Goal: Task Accomplishment & Management: Use online tool/utility

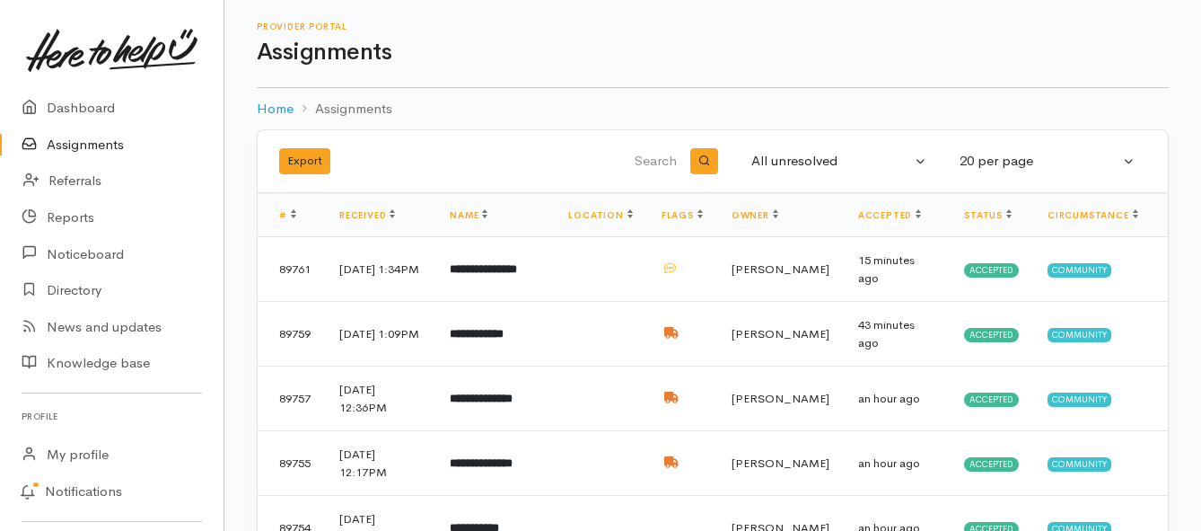
click at [96, 143] on link "Assignments" at bounding box center [112, 145] width 224 height 37
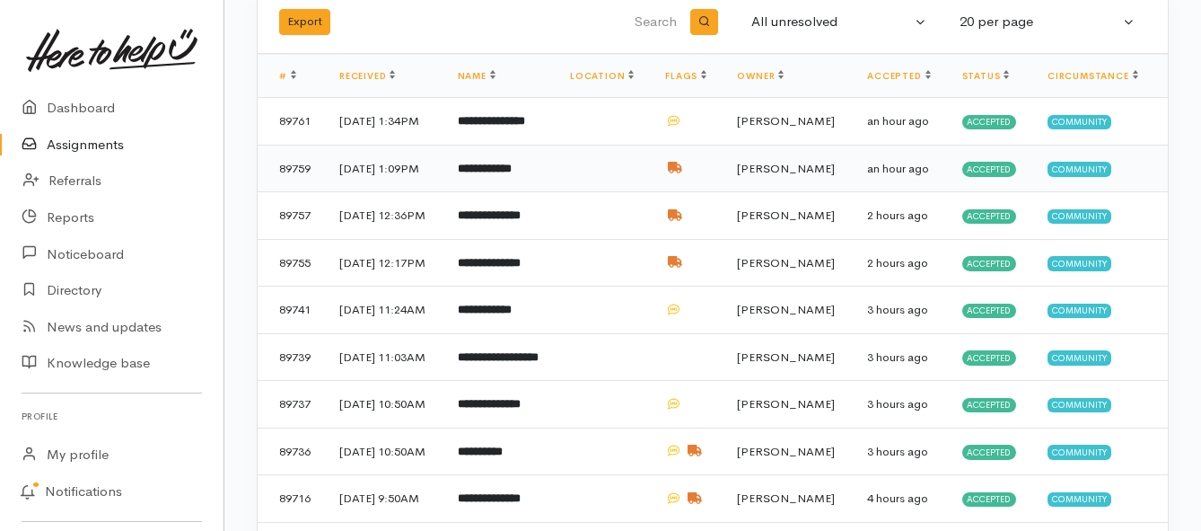
scroll to position [180, 0]
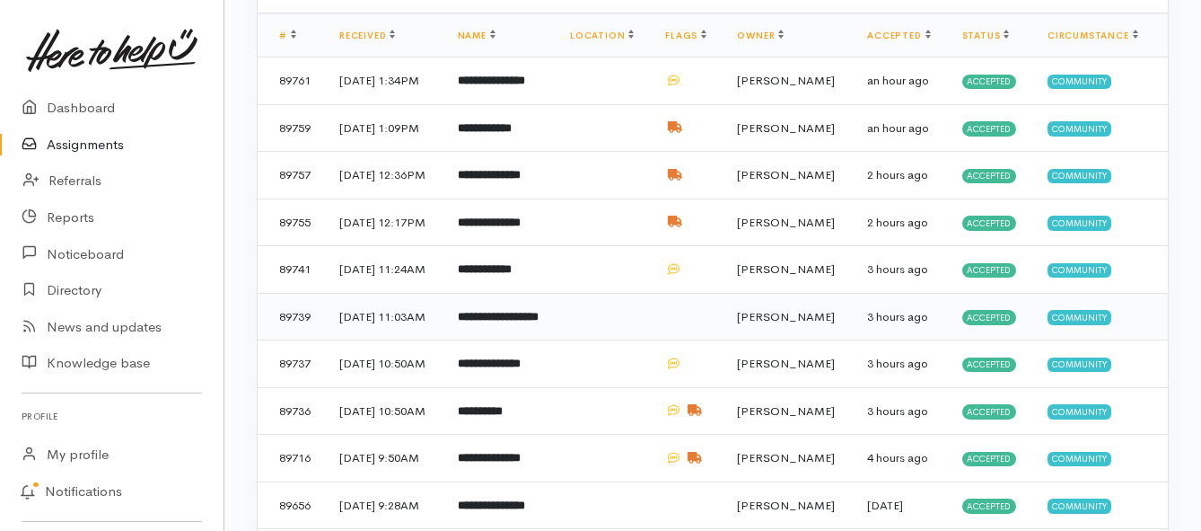
click at [492, 322] on b "**********" at bounding box center [498, 317] width 81 height 12
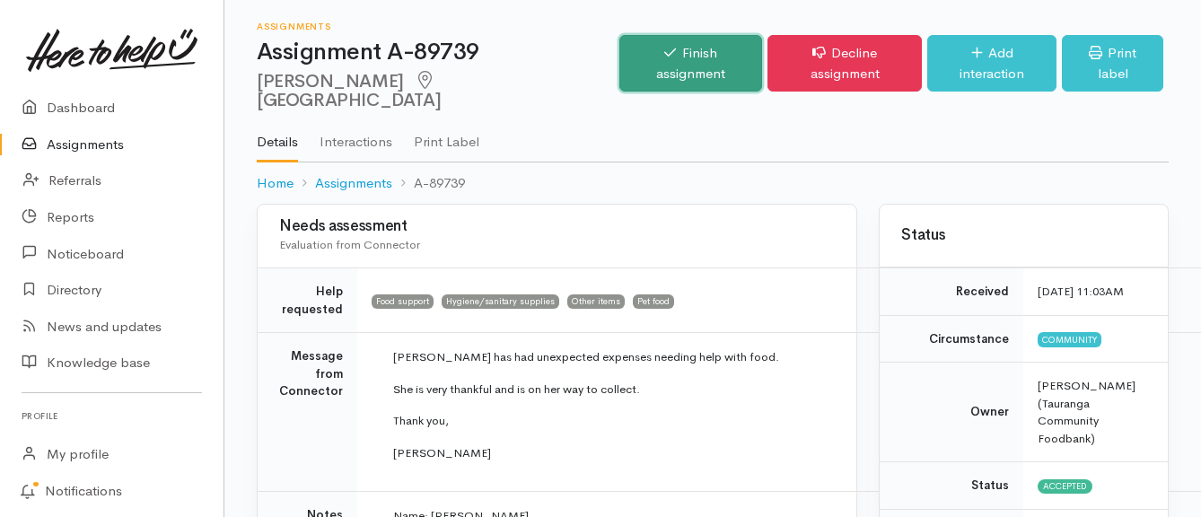
click at [684, 55] on link "Finish assignment" at bounding box center [691, 63] width 143 height 57
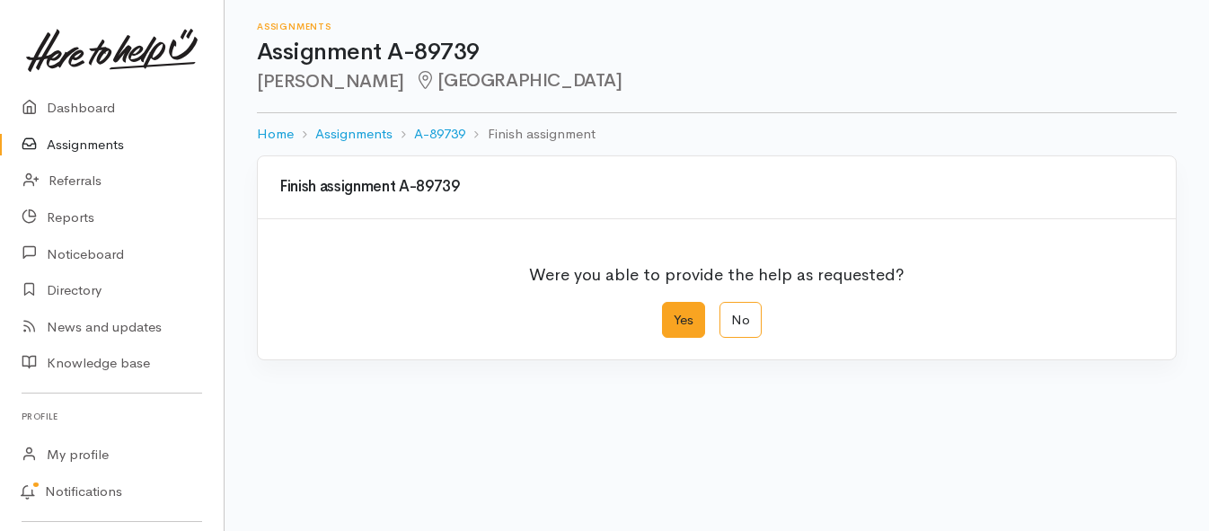
click at [685, 325] on label "Yes" at bounding box center [683, 320] width 43 height 37
click at [673, 313] on input "Yes" at bounding box center [668, 308] width 12 height 12
radio input "true"
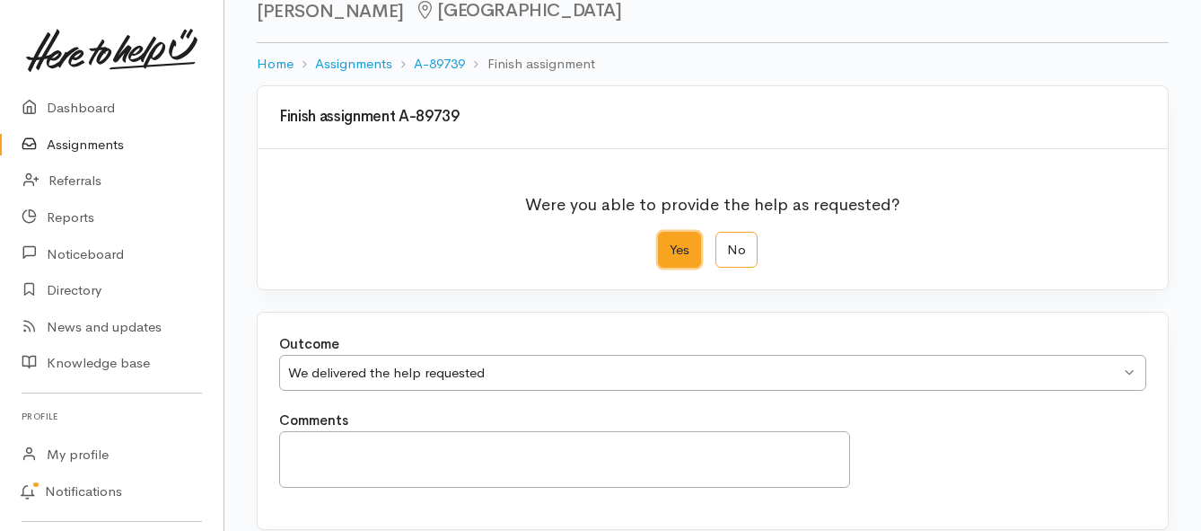
scroll to position [251, 0]
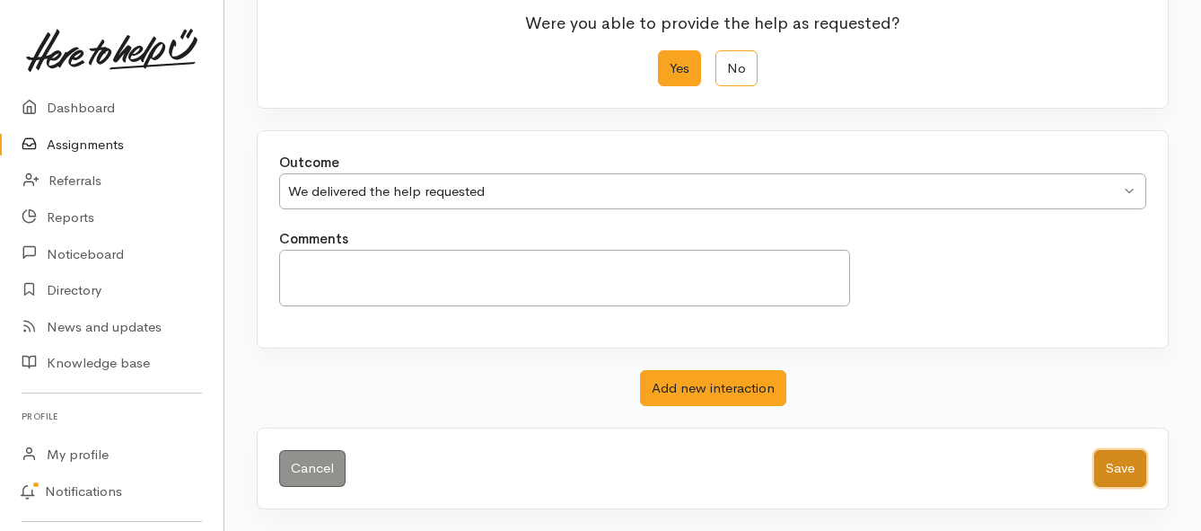
click at [1103, 469] on button "Save" at bounding box center [1121, 468] width 52 height 37
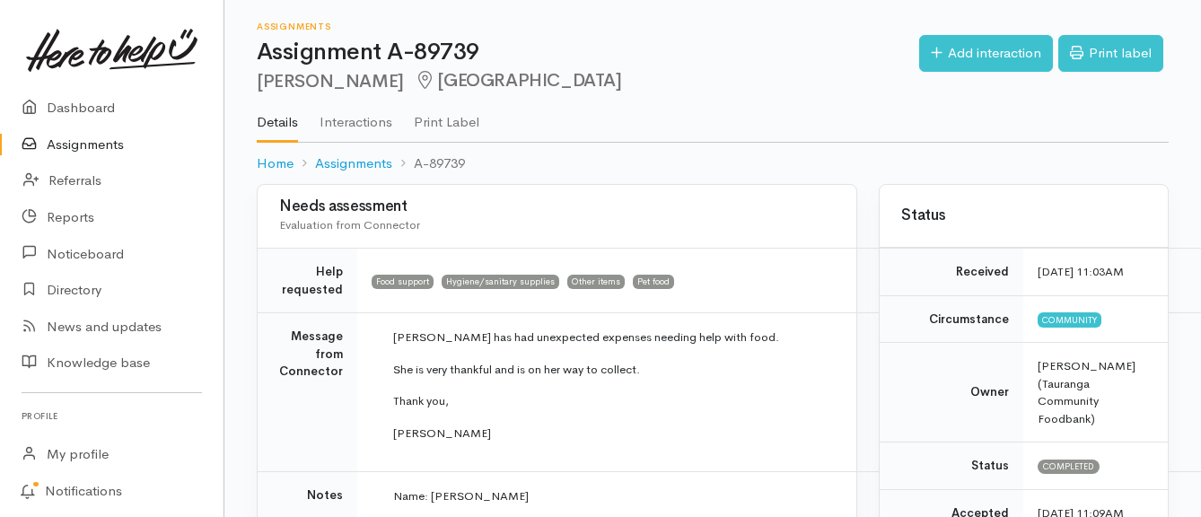
click at [63, 155] on link "Assignments" at bounding box center [112, 145] width 224 height 37
